Goal: Task Accomplishment & Management: Use online tool/utility

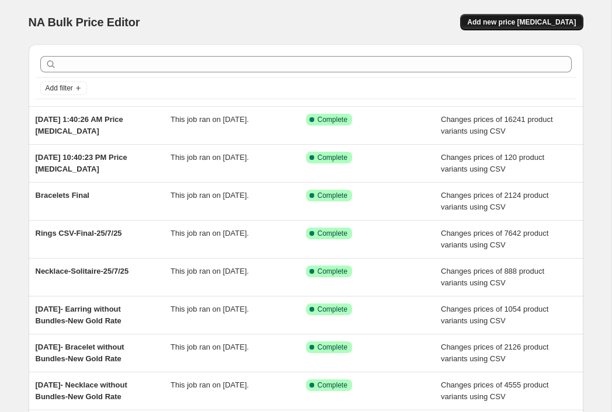
click at [516, 25] on span "Add new price [MEDICAL_DATA]" at bounding box center [521, 22] width 109 height 9
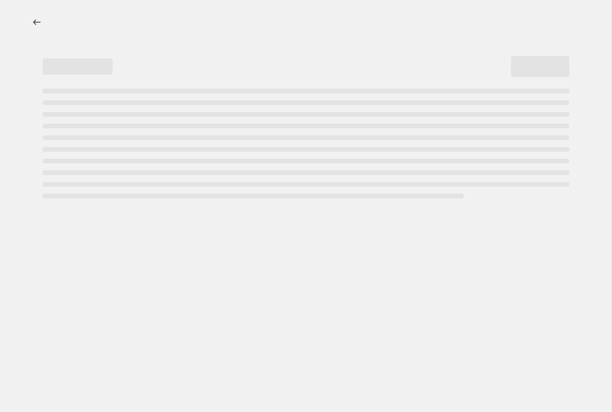
select select "percentage"
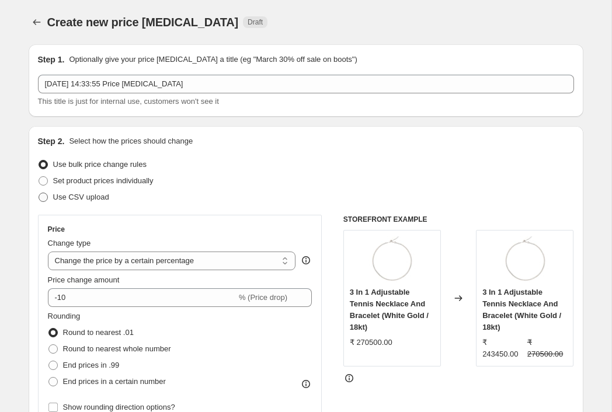
click at [87, 197] on span "Use CSV upload" at bounding box center [81, 197] width 56 height 9
click at [39, 193] on input "Use CSV upload" at bounding box center [39, 193] width 1 height 1
radio input "true"
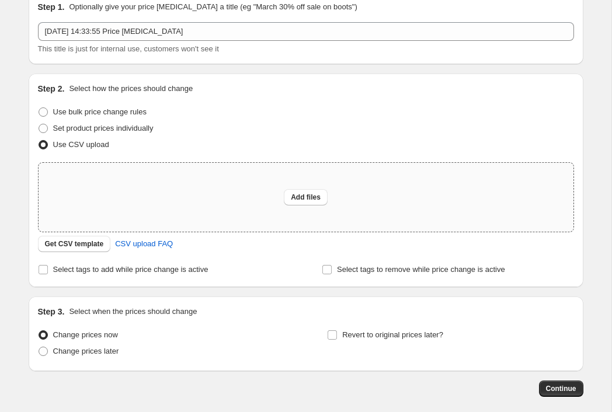
scroll to position [55, 0]
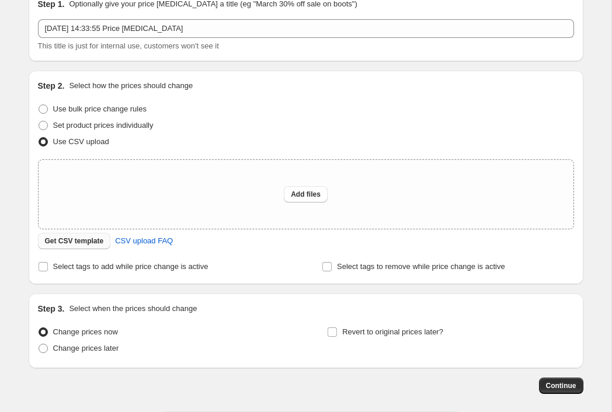
click at [86, 241] on span "Get CSV template" at bounding box center [74, 241] width 59 height 9
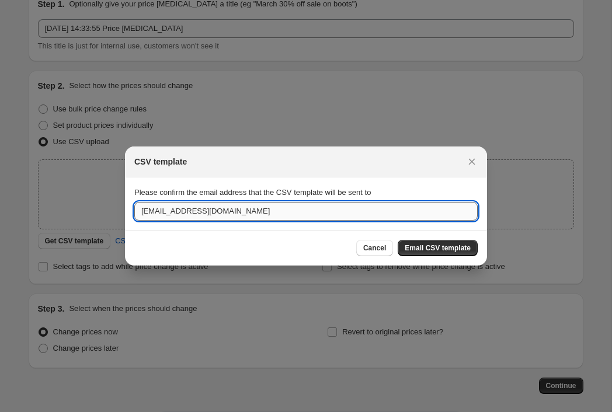
click at [337, 214] on input "[EMAIL_ADDRESS][DOMAIN_NAME]" at bounding box center [305, 211] width 343 height 19
type input "[EMAIL_ADDRESS][DOMAIN_NAME]"
click at [427, 245] on span "Email CSV template" at bounding box center [438, 248] width 66 height 9
